Goal: Task Accomplishment & Management: Use online tool/utility

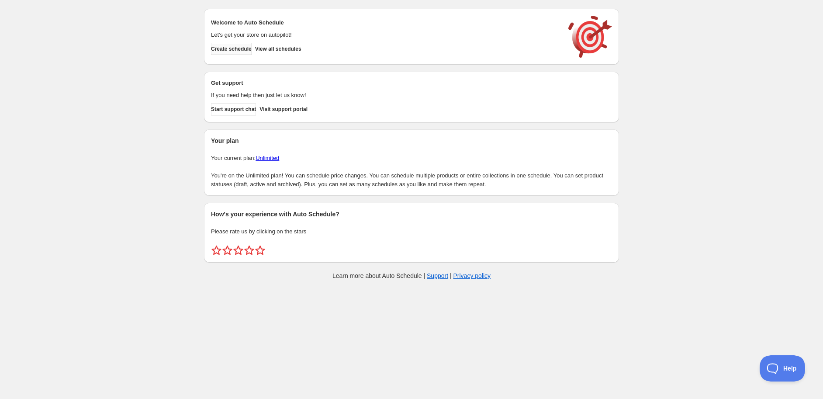
click at [233, 50] on span "Create schedule" at bounding box center [231, 48] width 41 height 7
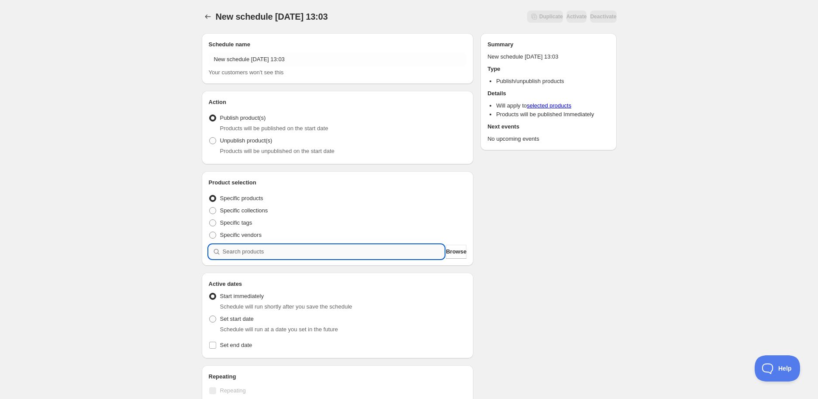
click at [303, 252] on input "search" at bounding box center [334, 252] width 222 height 14
paste input "STK000943"
type input "STK000943"
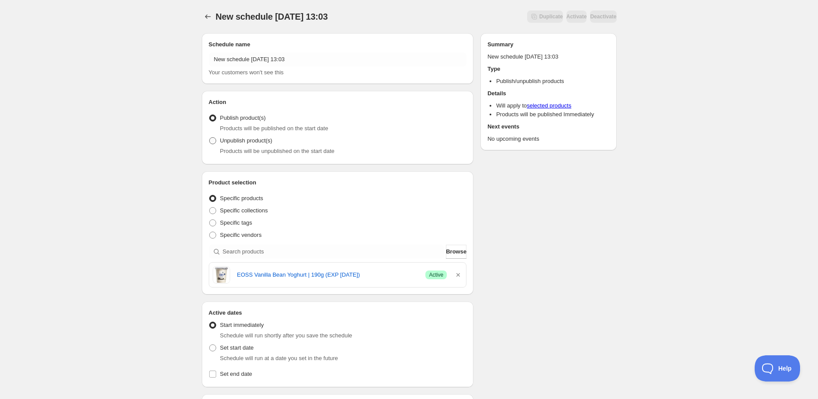
click at [224, 141] on span "Unpublish product(s)" at bounding box center [246, 140] width 52 height 7
click at [210, 138] on input "Unpublish product(s)" at bounding box center [209, 137] width 0 height 0
radio input "true"
drag, startPoint x: 232, startPoint y: 272, endPoint x: 359, endPoint y: 272, distance: 126.6
click at [359, 272] on div "EOSS Vanilla Bean Yoghurt | 190g (EXP 14/10/2025) Success Active" at bounding box center [338, 274] width 250 height 17
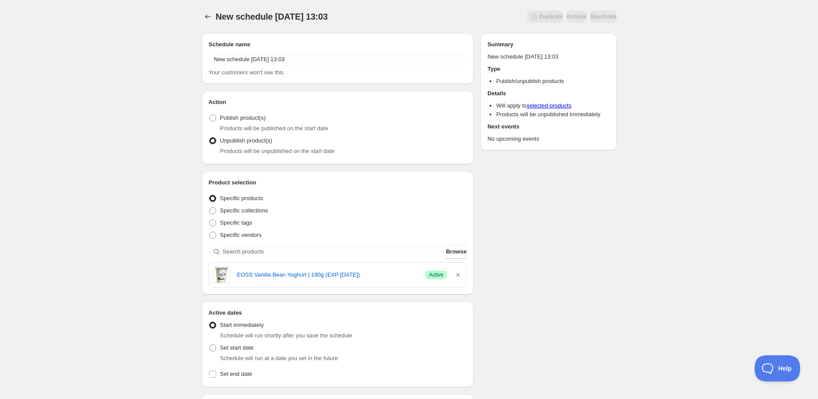
click at [509, 276] on div "Schedule name New schedule Oct 07 2025 13:03 Your customers won't see this Acti…" at bounding box center [406, 350] width 422 height 649
drag, startPoint x: 235, startPoint y: 276, endPoint x: 367, endPoint y: 276, distance: 132.3
click at [367, 276] on div "EOSS Vanilla Bean Yoghurt | 190g (EXP 14/10/2025) Success Active" at bounding box center [338, 274] width 250 height 17
copy link "EOSS Vanilla Bean Yoghurt | 190g (EXP 14/10/2025)"
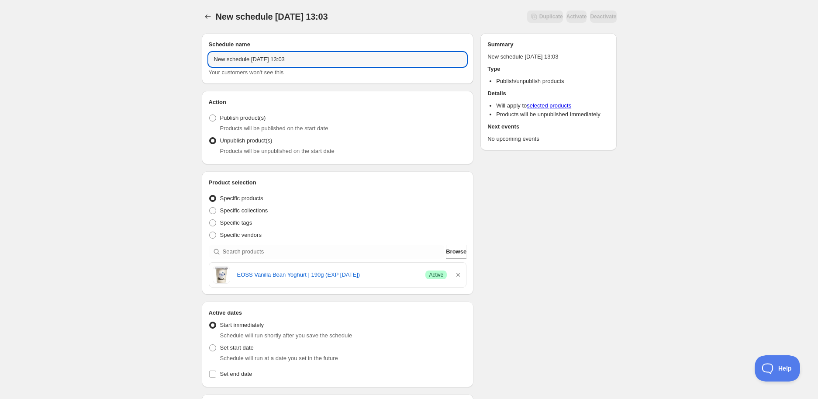
drag, startPoint x: 308, startPoint y: 56, endPoint x: 97, endPoint y: 58, distance: 210.5
click at [97, 58] on div "New schedule Oct 07 2025 13:03. This page is ready New schedule Oct 07 2025 13:…" at bounding box center [409, 346] width 818 height 693
paste input "EOSS Vanilla Bean Yoghurt | 190g (EXP 14/10/2025)"
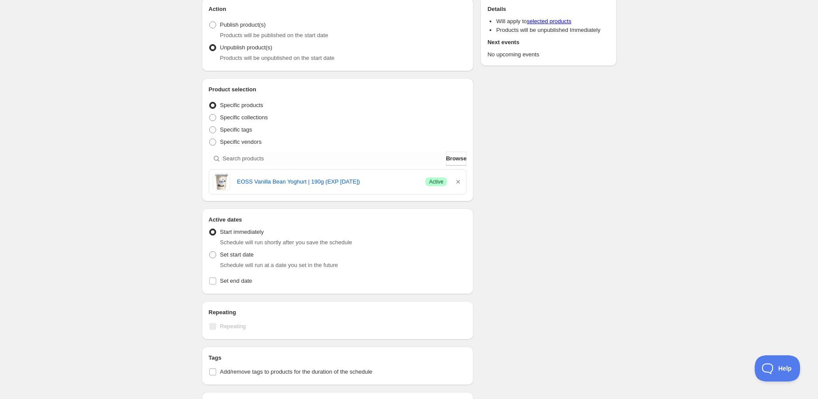
scroll to position [97, 0]
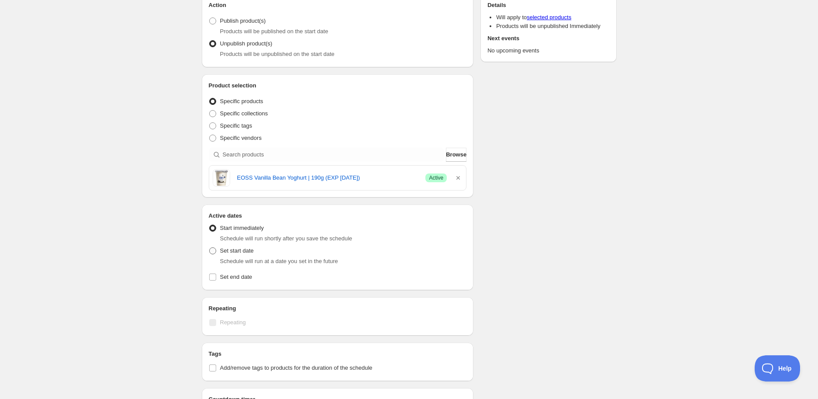
type input "EOSS Vanilla Bean Yoghurt | 190g (EXP 14/10/2025)"
click at [233, 253] on span "Set start date" at bounding box center [237, 250] width 34 height 7
click at [210, 248] on input "Set start date" at bounding box center [209, 247] width 0 height 0
radio input "true"
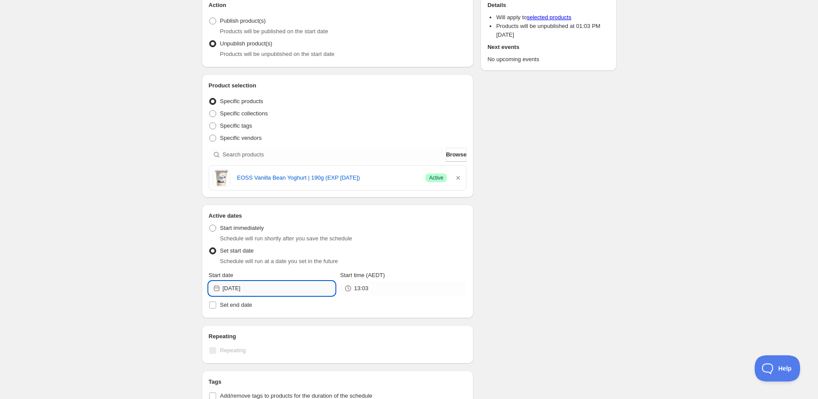
click at [276, 286] on input "2025-10-07" at bounding box center [279, 288] width 112 height 14
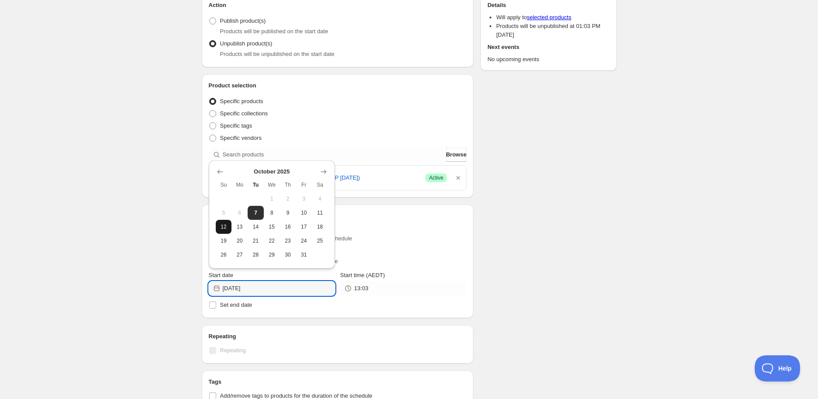
click at [221, 232] on button "12" at bounding box center [224, 227] width 16 height 14
type input "2025-10-12"
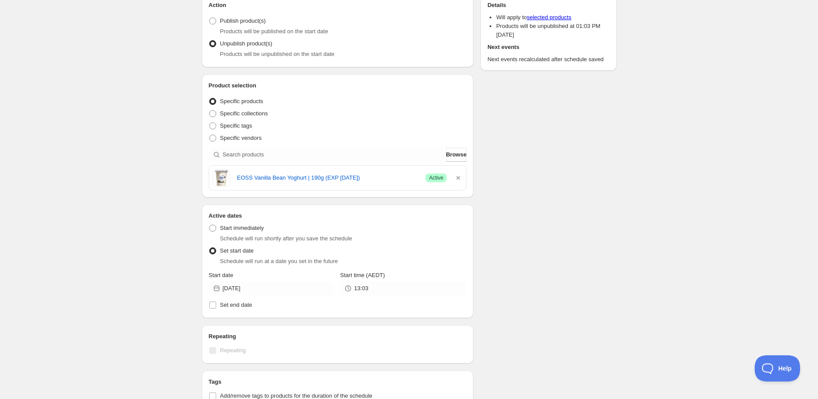
click at [394, 276] on div "Start time (AEDT)" at bounding box center [403, 275] width 126 height 9
click at [389, 287] on input "13:03" at bounding box center [410, 288] width 112 height 14
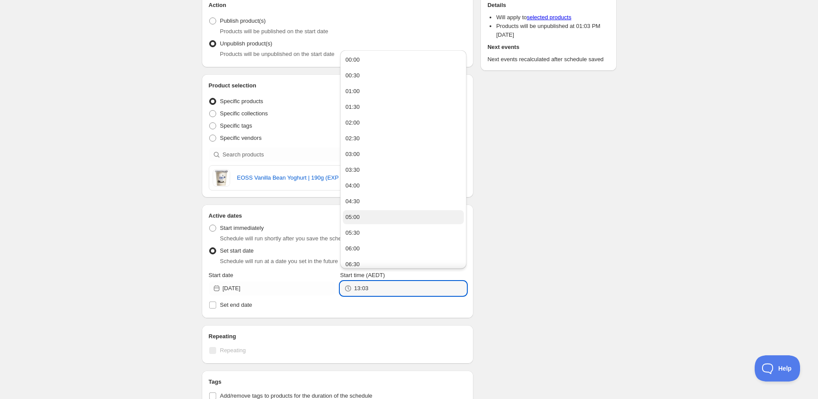
click at [365, 210] on button "05:00" at bounding box center [403, 217] width 121 height 14
type input "05:00"
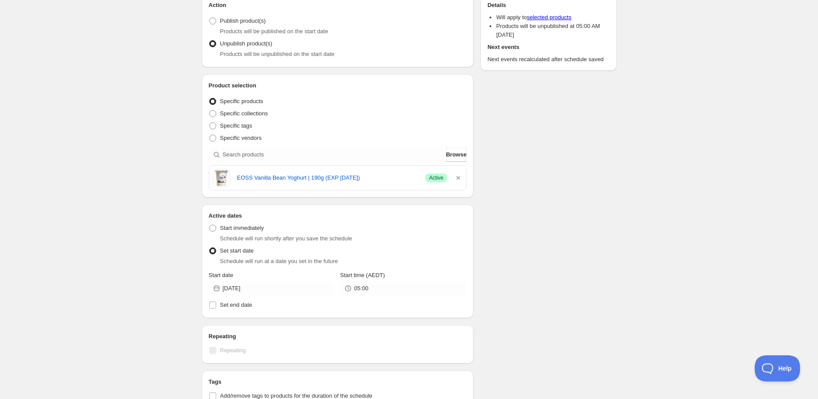
click at [578, 243] on div "Schedule name EOSS Vanilla Bean Yoghurt | 190g (EXP 14/10/2025) Your customers …" at bounding box center [406, 267] width 422 height 677
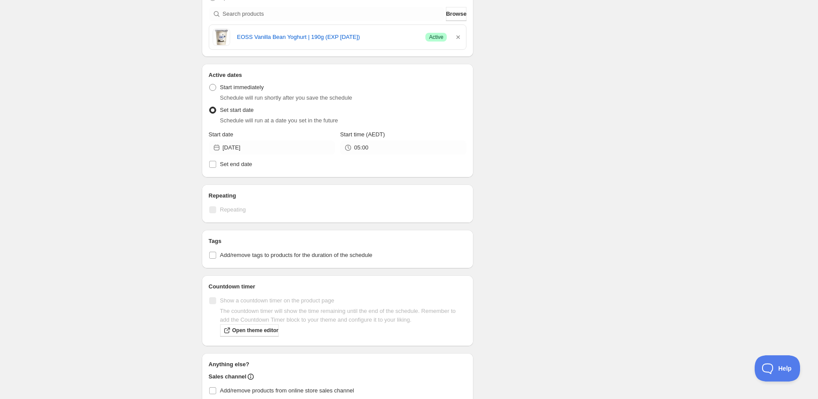
scroll to position [242, 0]
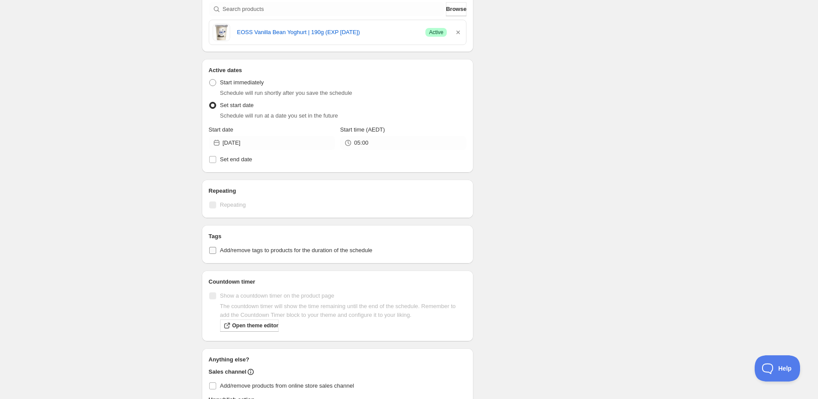
drag, startPoint x: 328, startPoint y: 248, endPoint x: 329, endPoint y: 254, distance: 5.7
click at [328, 247] on span "Add/remove tags to products for the duration of the schedule" at bounding box center [296, 250] width 152 height 7
click at [216, 247] on input "Add/remove tags to products for the duration of the schedule" at bounding box center [212, 250] width 7 height 7
checkbox input "true"
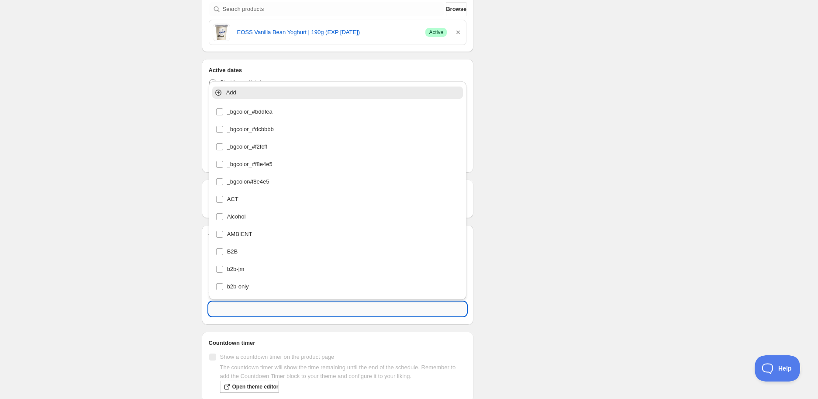
click at [291, 309] on input "text" at bounding box center [338, 309] width 258 height 14
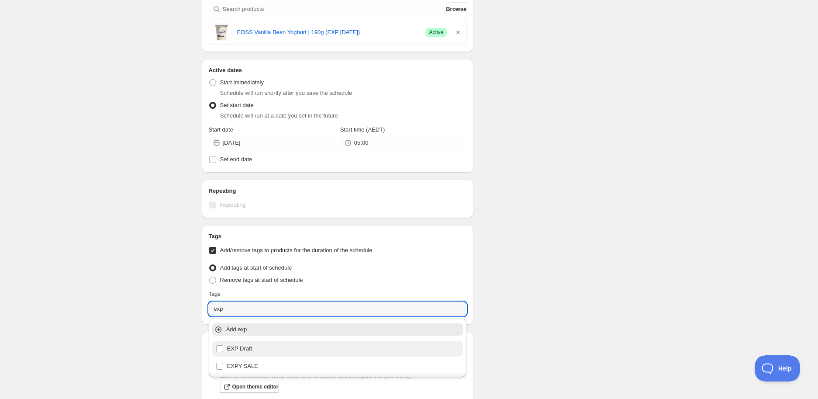
click at [271, 343] on div "EXP Draft" at bounding box center [338, 348] width 244 height 12
type input "EXP Draft"
checkbox input "true"
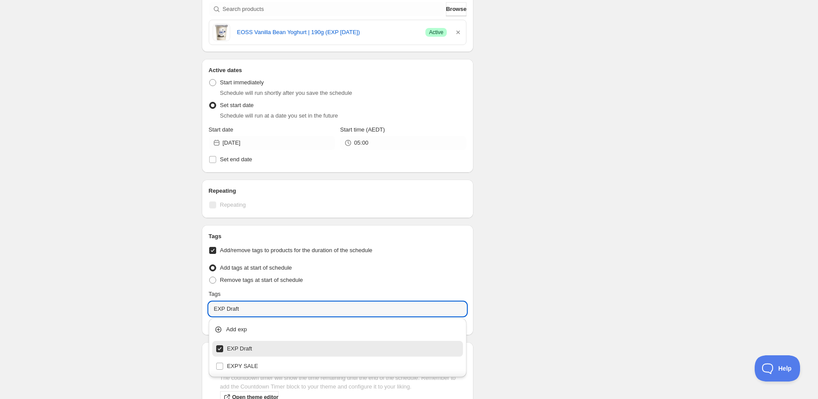
type input "EXP Draft"
click at [589, 183] on div "Schedule name EOSS Vanilla Bean Yoghurt | 190g (EXP 14/10/2025) Your customers …" at bounding box center [406, 158] width 422 height 748
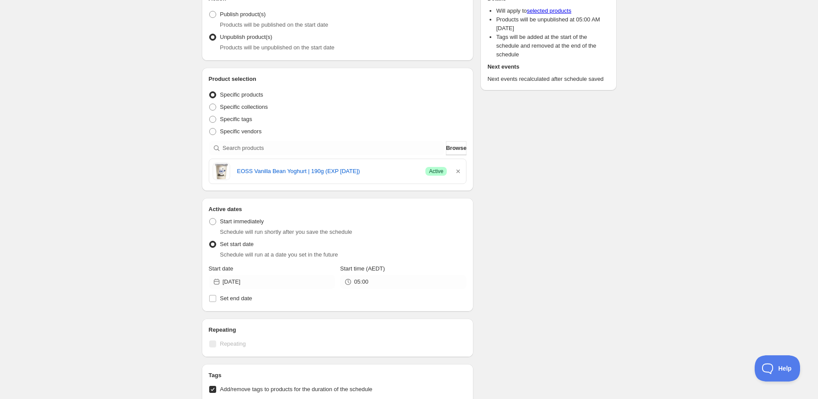
scroll to position [0, 0]
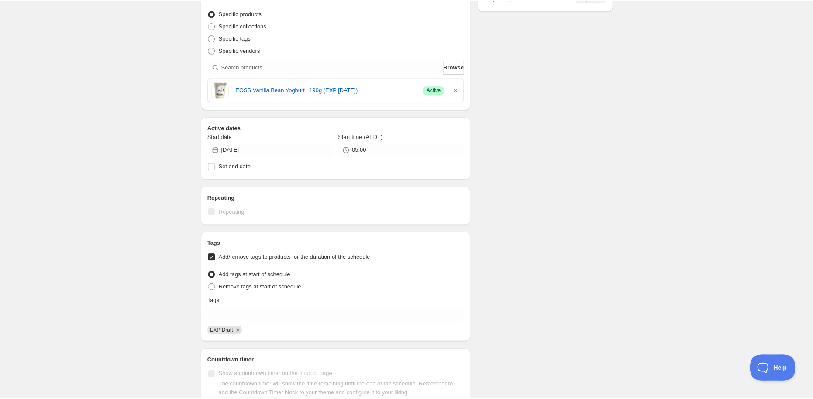
scroll to position [126, 0]
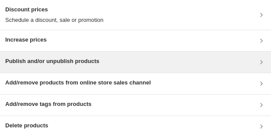
click at [39, 62] on h3 "Publish and/or unpublish products" at bounding box center [52, 61] width 94 height 9
